Goal: Transaction & Acquisition: Obtain resource

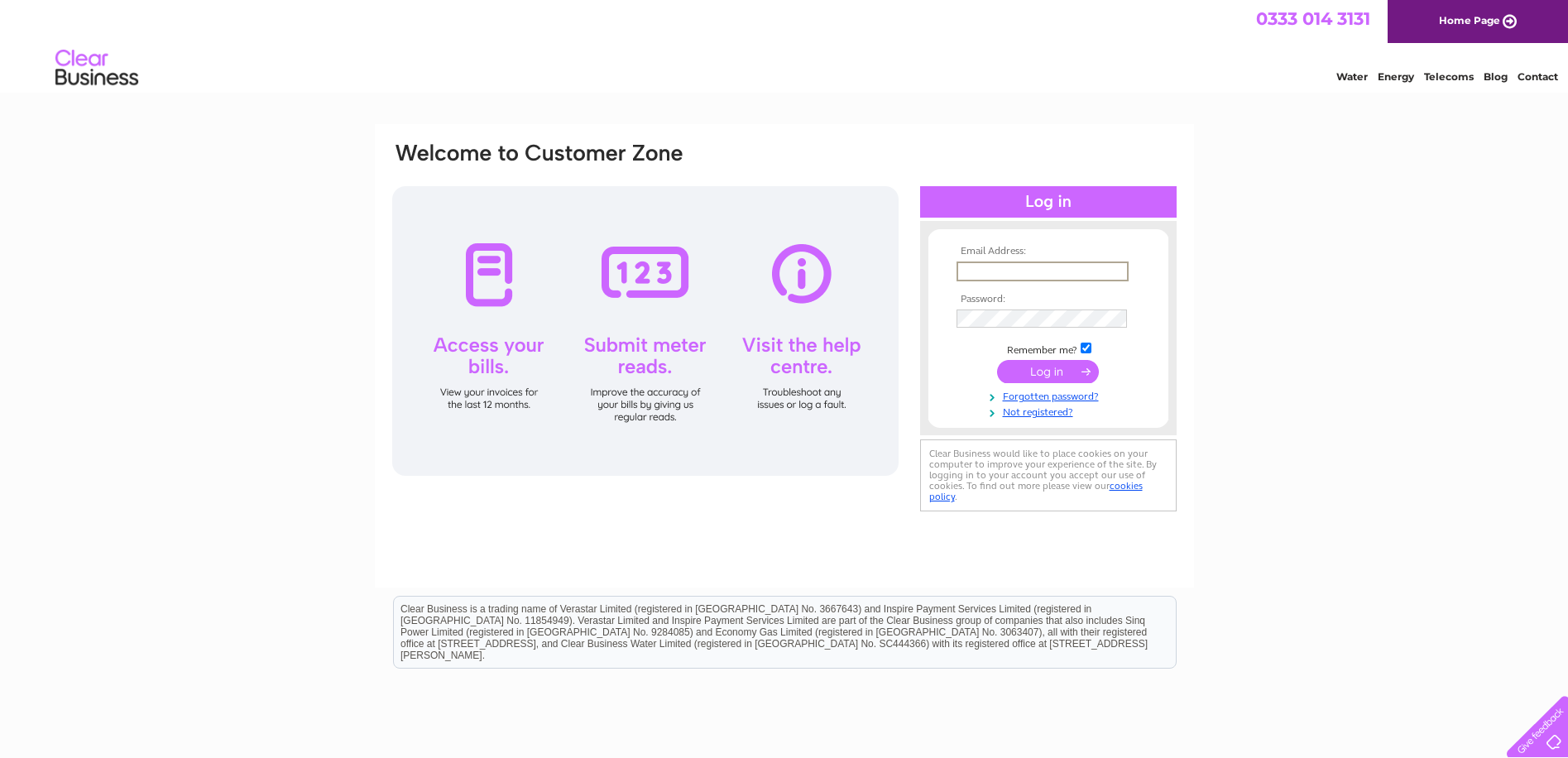
click at [997, 275] on input "text" at bounding box center [1042, 271] width 173 height 20
type input "[EMAIL_ADDRESS][DOMAIN_NAME]"
click at [1046, 377] on input "submit" at bounding box center [1048, 370] width 102 height 23
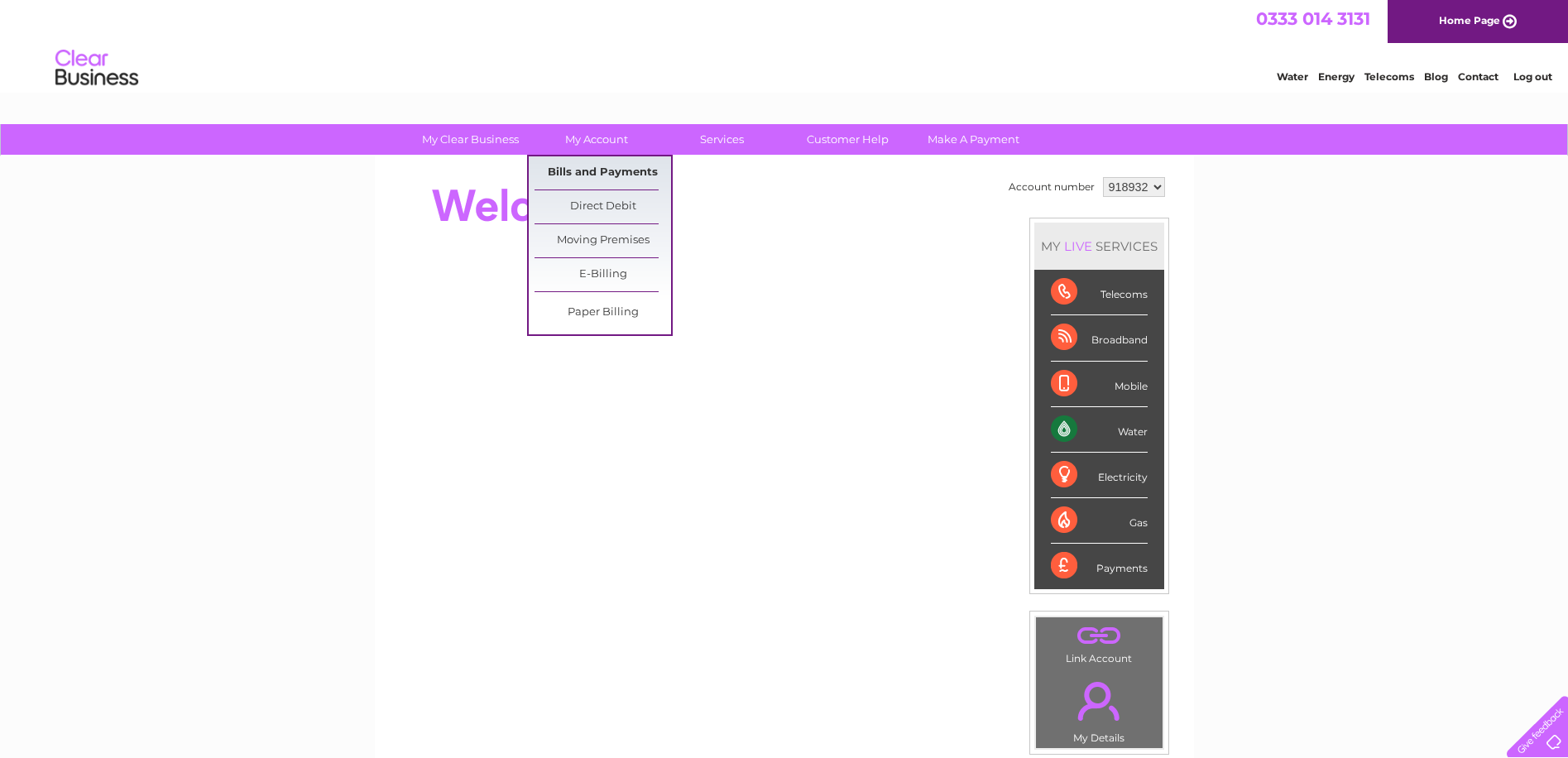
click at [588, 176] on link "Bills and Payments" at bounding box center [602, 173] width 136 height 33
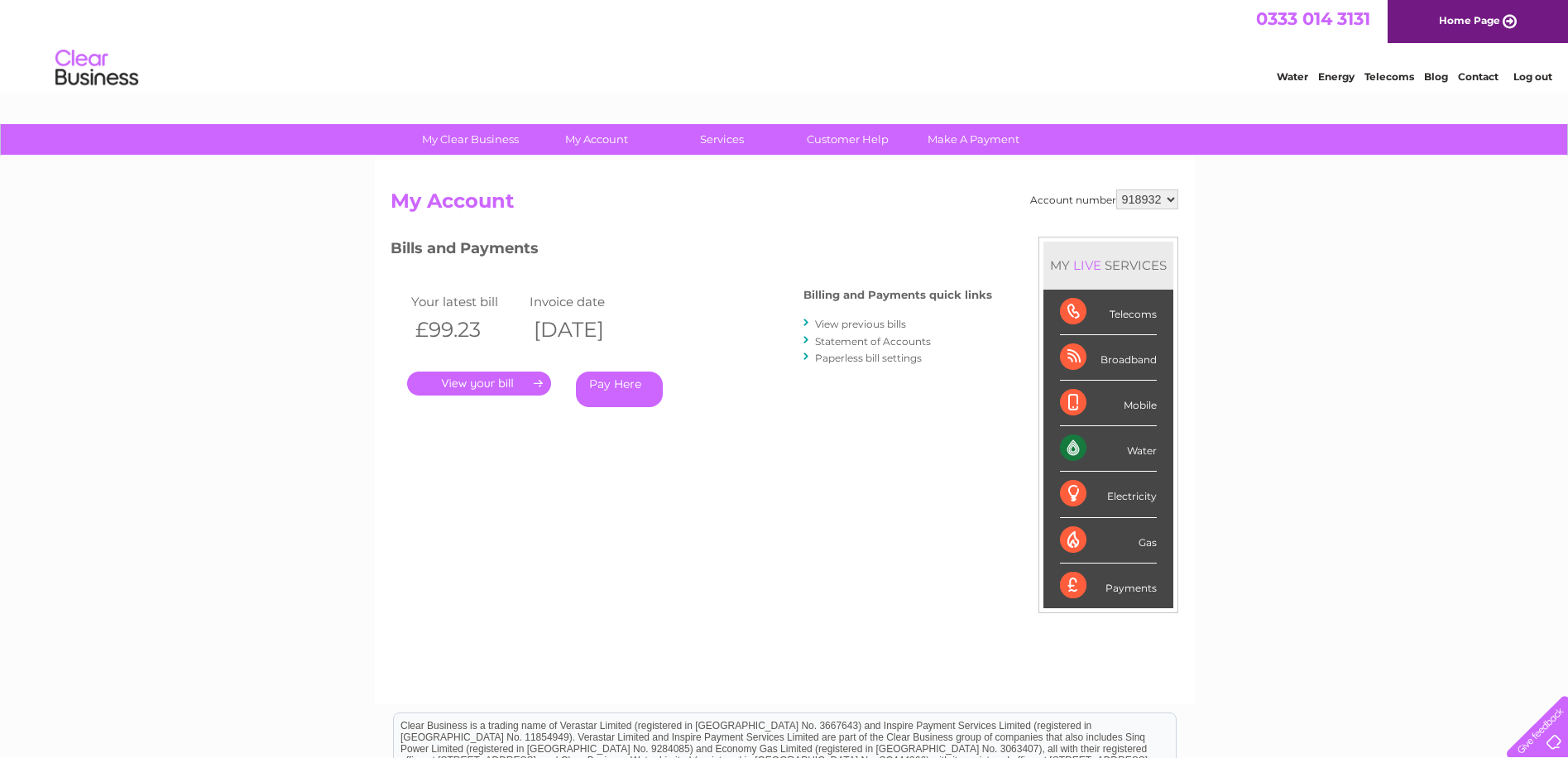
click at [472, 372] on link "." at bounding box center [479, 383] width 144 height 24
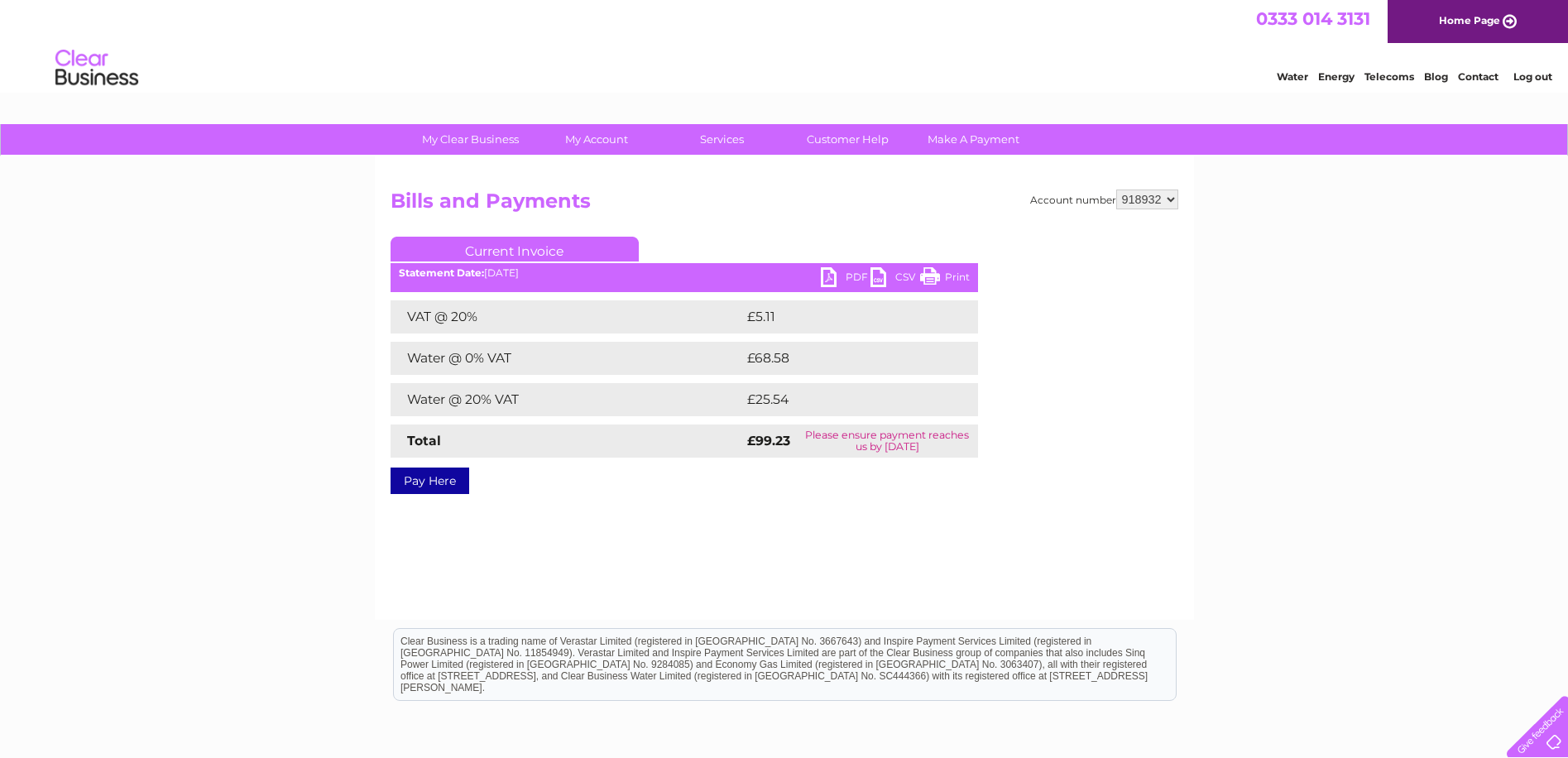
click at [844, 273] on link "PDF" at bounding box center [845, 278] width 50 height 24
